Goal: Complete application form: Complete application form

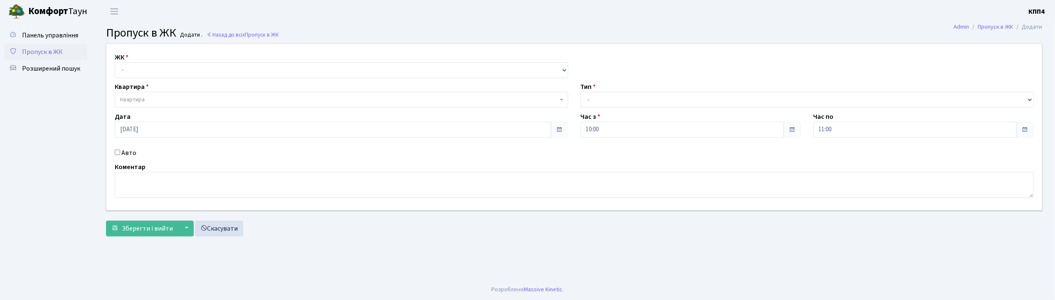
click at [115, 150] on input "Авто" at bounding box center [117, 152] width 5 height 5
checkbox input "true"
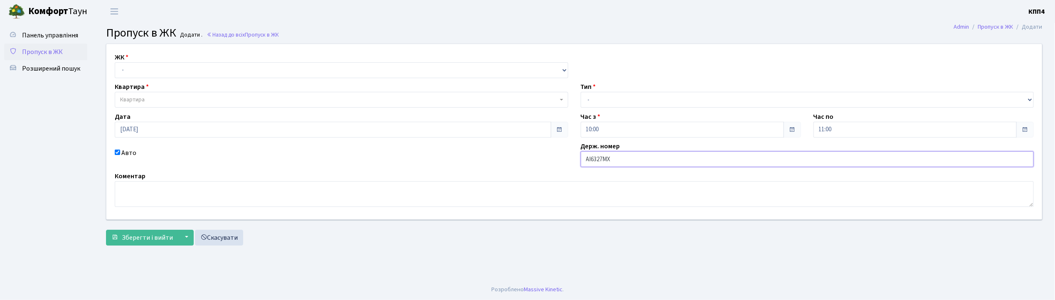
type input "АІ6327МХ"
click at [148, 69] on select "- КТ, вул. Регенераторна, 4 КТ2, просп. Соборності, 17 КТ3, вул. Березнева, 16 …" at bounding box center [342, 70] width 454 height 16
select select "271"
click at [115, 62] on select "- КТ, вул. Регенераторна, 4 КТ2, просп. Соборності, 17 КТ3, вул. Березнева, 16 …" at bounding box center [342, 70] width 454 height 16
select select
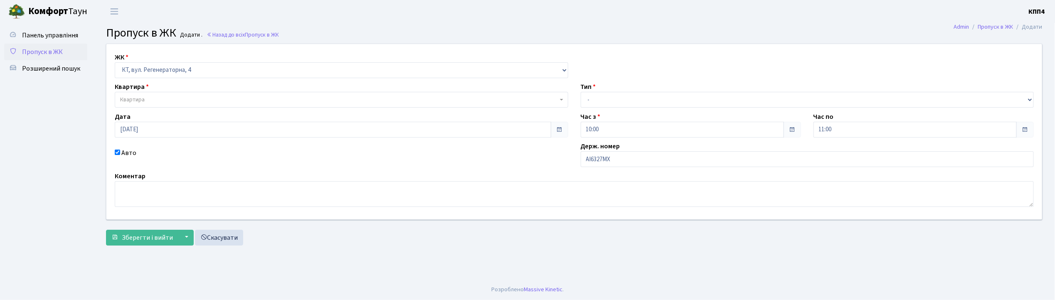
click at [152, 95] on span "Квартира" at bounding box center [342, 100] width 454 height 16
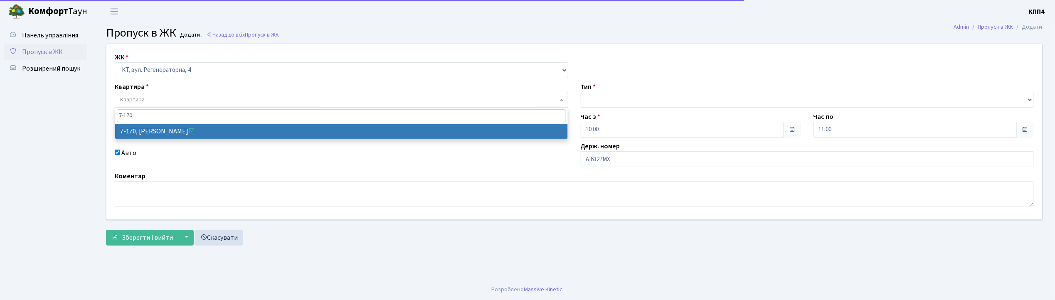
type input "7-170"
select select "5011"
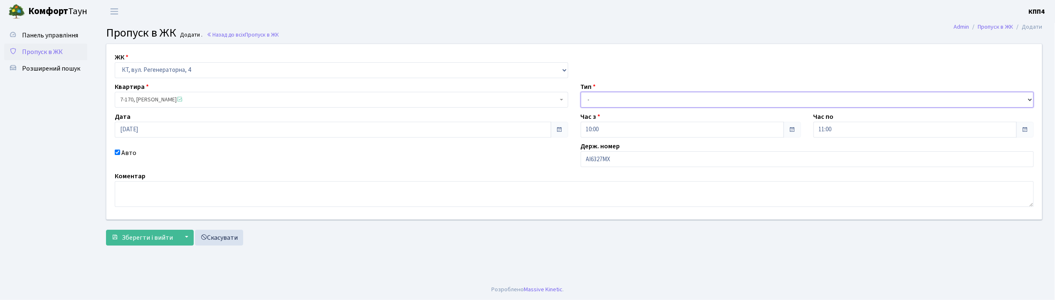
click at [600, 105] on select "- Доставка Таксі Гості Сервіс" at bounding box center [808, 100] width 454 height 16
select select "2"
click at [581, 92] on select "- Доставка Таксі Гості Сервіс" at bounding box center [808, 100] width 454 height 16
click at [153, 240] on span "Зберегти і вийти" at bounding box center [147, 237] width 51 height 9
